Goal: Navigation & Orientation: Understand site structure

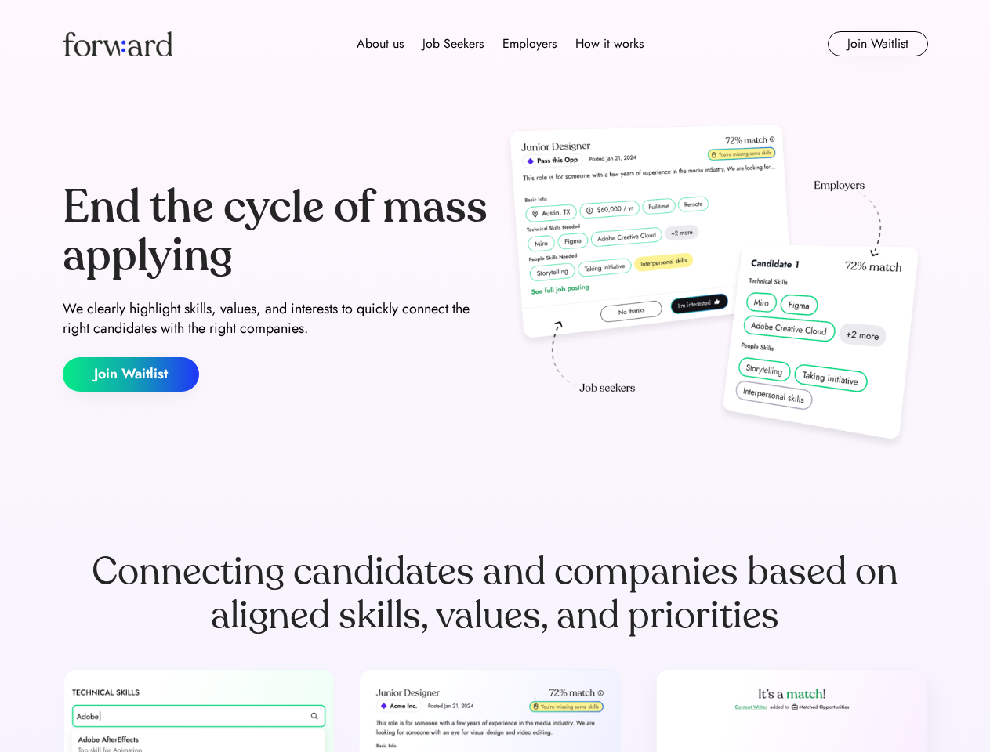
click at [495, 376] on div "End the cycle of mass applying We clearly highlight skills, values, and interes…" at bounding box center [495, 287] width 865 height 337
click at [495, 44] on div "About us Job Seekers Employers How it works" at bounding box center [500, 43] width 618 height 19
click at [118, 44] on img at bounding box center [118, 43] width 110 height 25
click at [500, 44] on div "About us Job Seekers Employers How it works" at bounding box center [500, 43] width 618 height 19
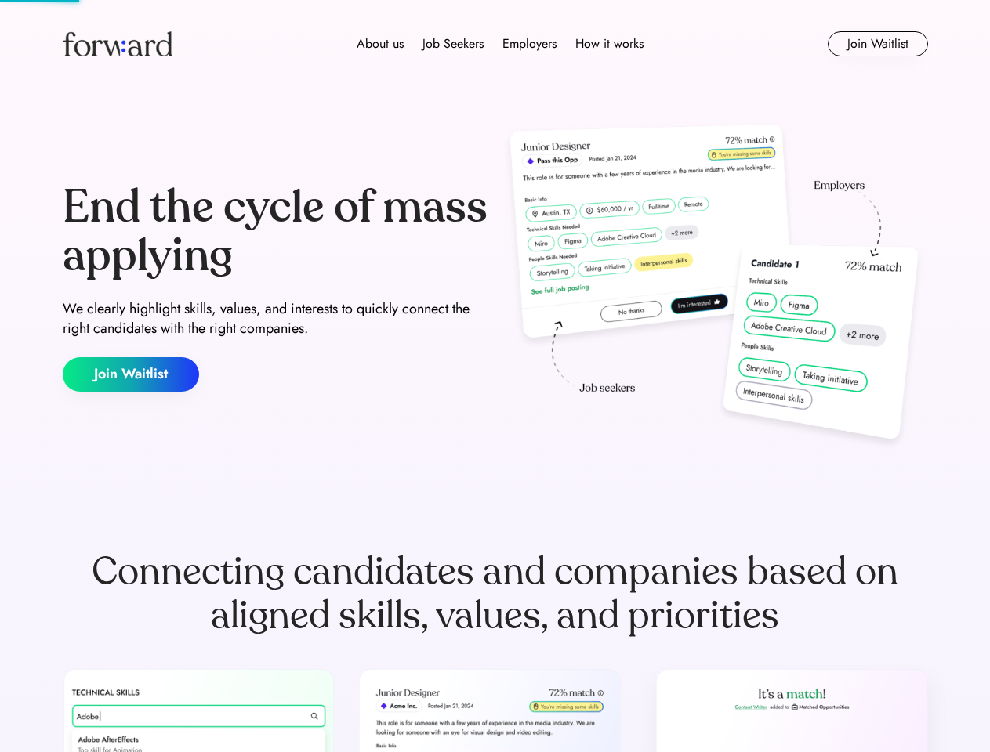
click at [380, 44] on div "About us" at bounding box center [380, 43] width 47 height 19
click at [453, 44] on div "Job Seekers" at bounding box center [452, 43] width 61 height 19
click at [529, 44] on div "Employers" at bounding box center [529, 43] width 54 height 19
click at [608, 44] on div "How it works" at bounding box center [609, 43] width 68 height 19
